Goal: Transaction & Acquisition: Purchase product/service

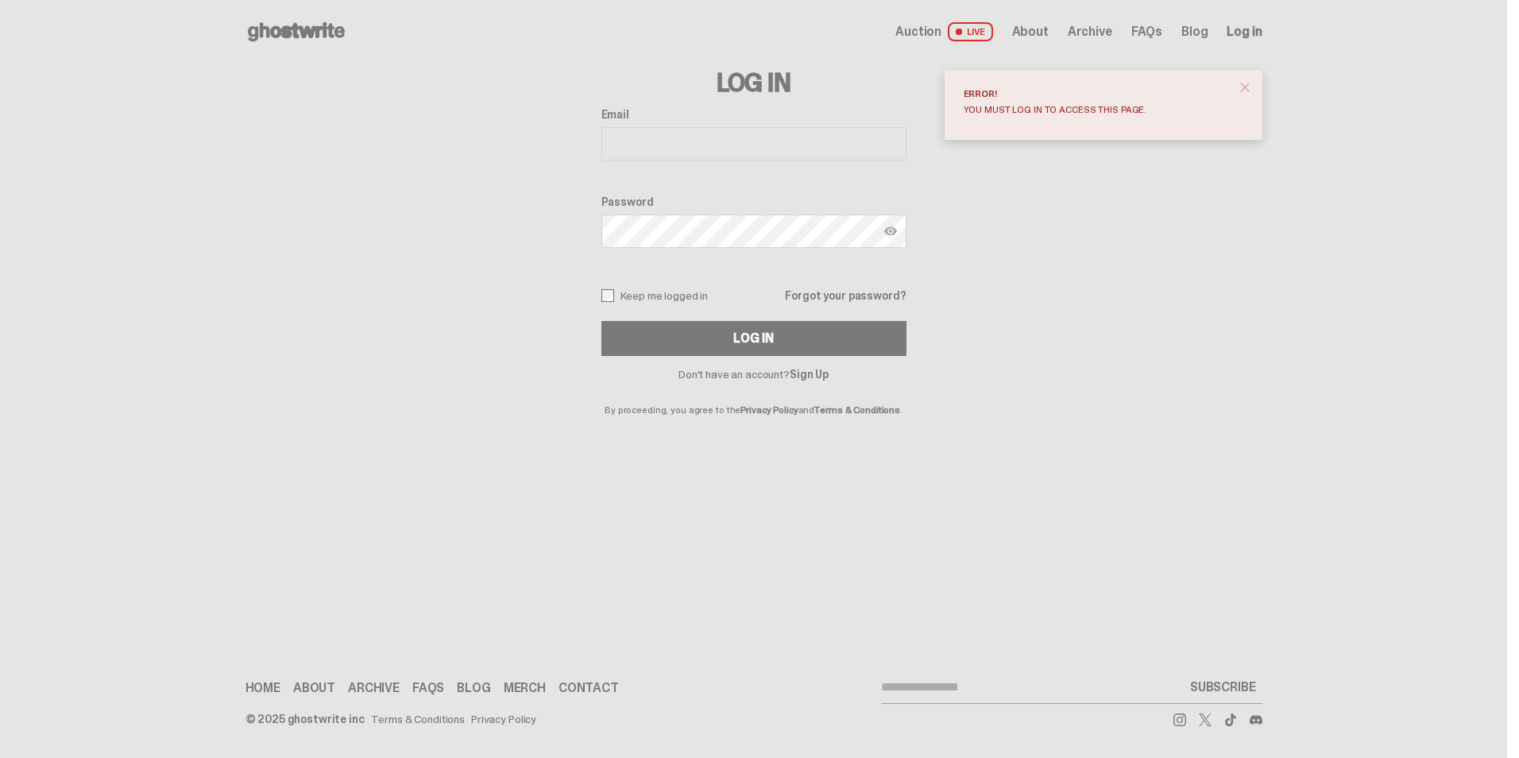
type input "**********"
click at [619, 295] on label "Keep me logged in" at bounding box center [654, 295] width 107 height 13
click at [705, 333] on button "Log In" at bounding box center [753, 338] width 305 height 35
